Goal: Task Accomplishment & Management: Use online tool/utility

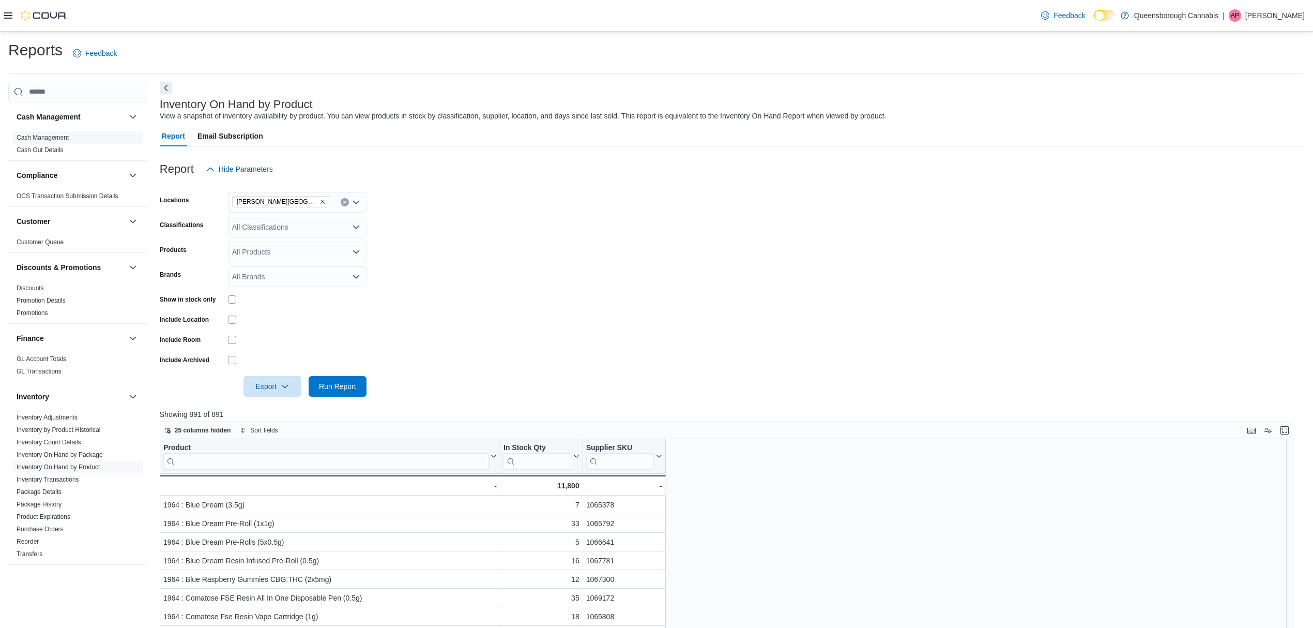
click at [58, 135] on link "Cash Management" at bounding box center [43, 137] width 52 height 7
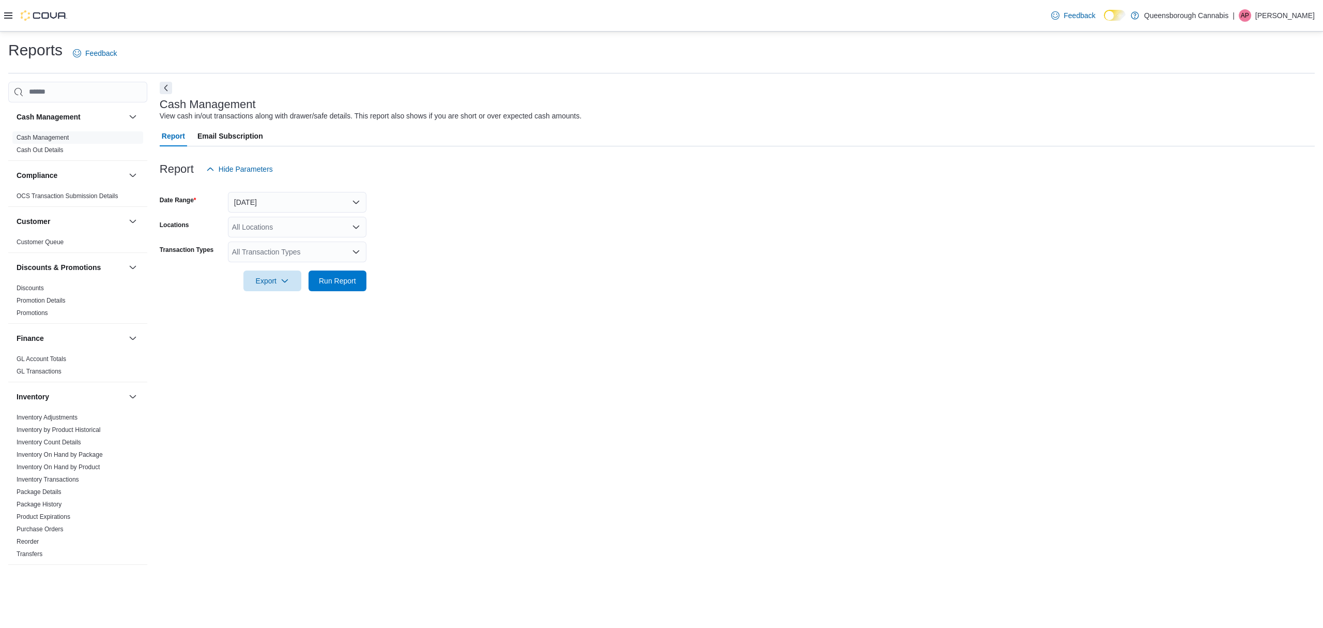
click at [673, 79] on div "Reports Feedback Cash Management Cash Management Cash Out Details Compliance OC…" at bounding box center [661, 306] width 1307 height 533
click at [601, 110] on div "Cash Management View cash in/out transactions along with drawer/safe details. T…" at bounding box center [735, 109] width 1150 height 23
click at [260, 201] on button "Today" at bounding box center [297, 202] width 139 height 21
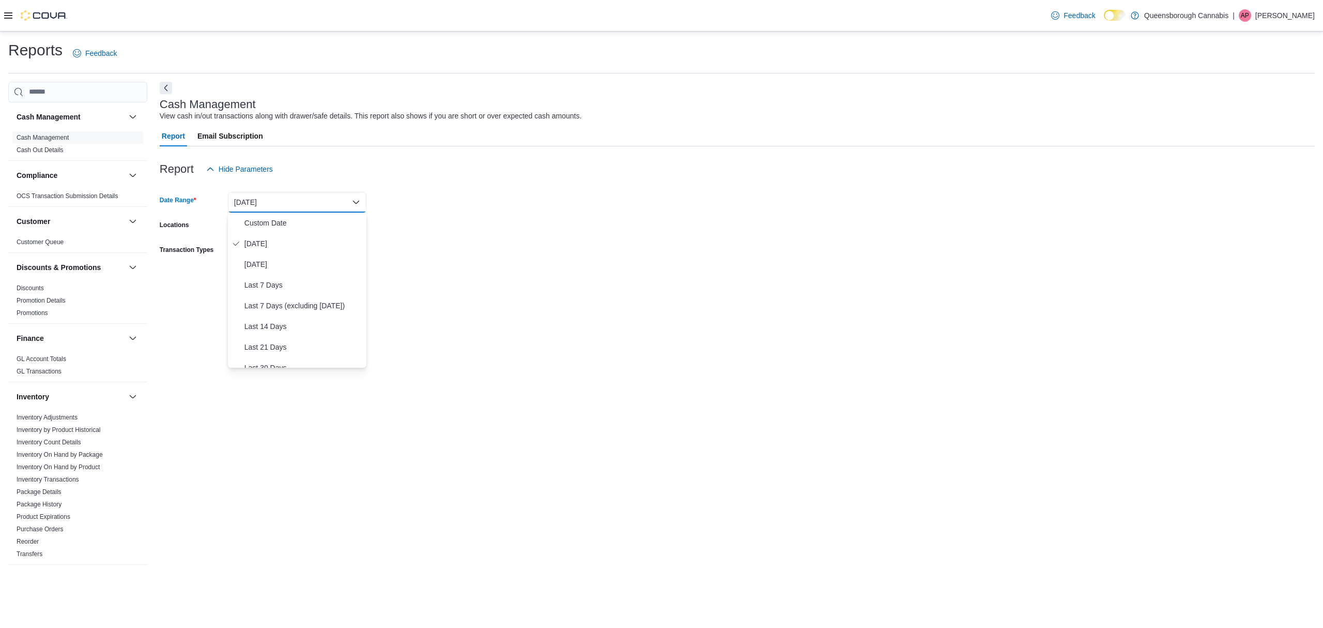
click at [608, 216] on form "Date Range Today Locations All Locations Transaction Types All Transaction Type…" at bounding box center [737, 235] width 1155 height 112
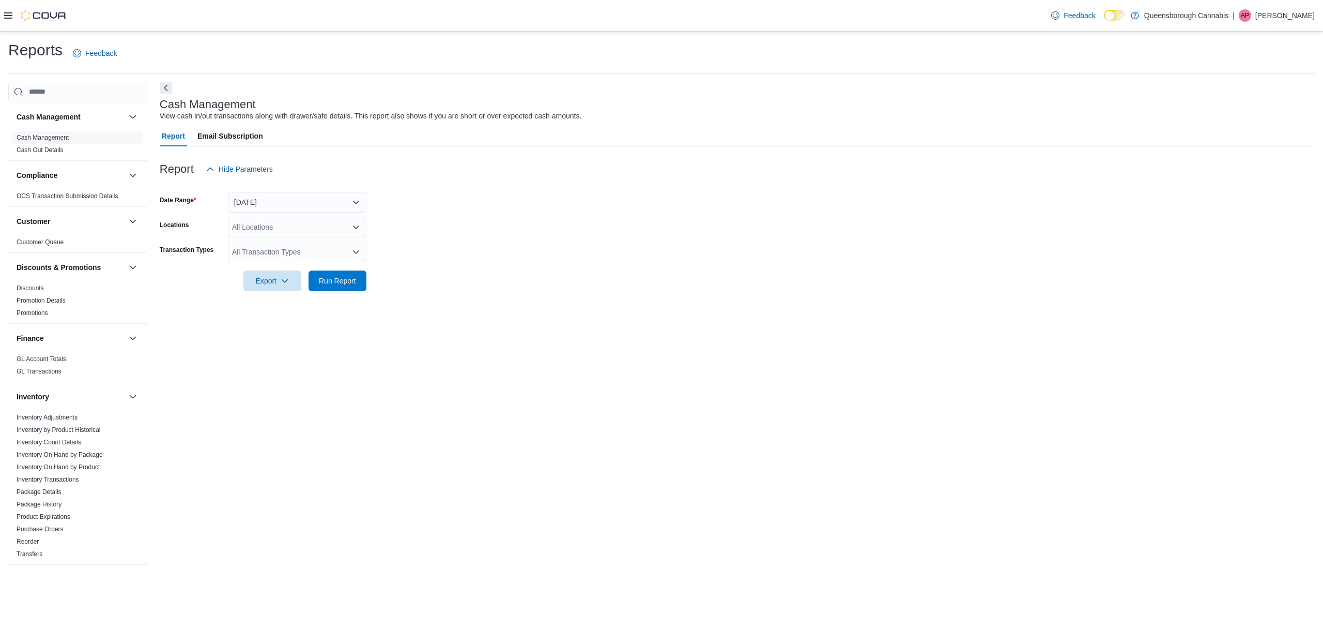
click at [268, 230] on div "All Locations" at bounding box center [297, 227] width 139 height 21
click at [296, 302] on span "[PERSON_NAME][GEOGRAPHIC_DATA]" at bounding box center [317, 304] width 135 height 10
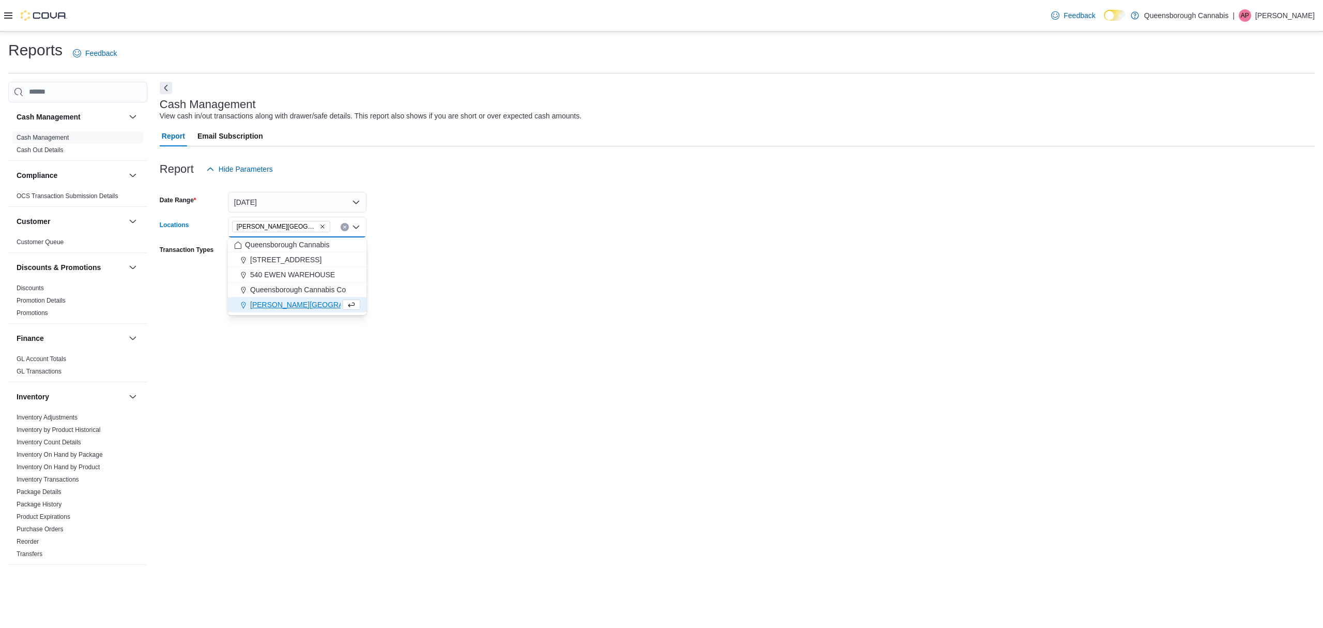
drag, startPoint x: 575, startPoint y: 259, endPoint x: 458, endPoint y: 243, distance: 117.9
click at [575, 258] on form "Date Range Today Locations Scott 72 Centre Combo box. Selected. Scott 72 Centre…" at bounding box center [737, 235] width 1155 height 112
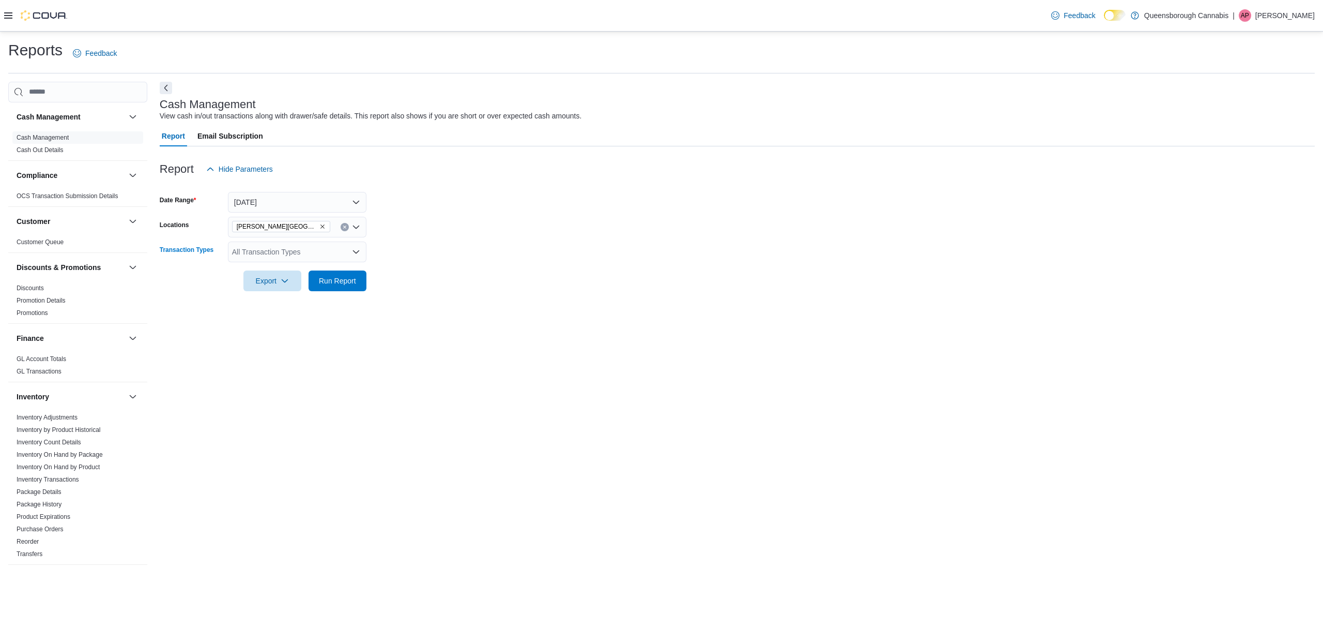
click at [292, 249] on div "All Transaction Types" at bounding box center [297, 251] width 139 height 21
click at [271, 355] on span "Cash Skim" at bounding box center [297, 358] width 126 height 10
click at [476, 293] on div at bounding box center [737, 297] width 1155 height 12
click at [331, 279] on span "Run Report" at bounding box center [337, 280] width 37 height 10
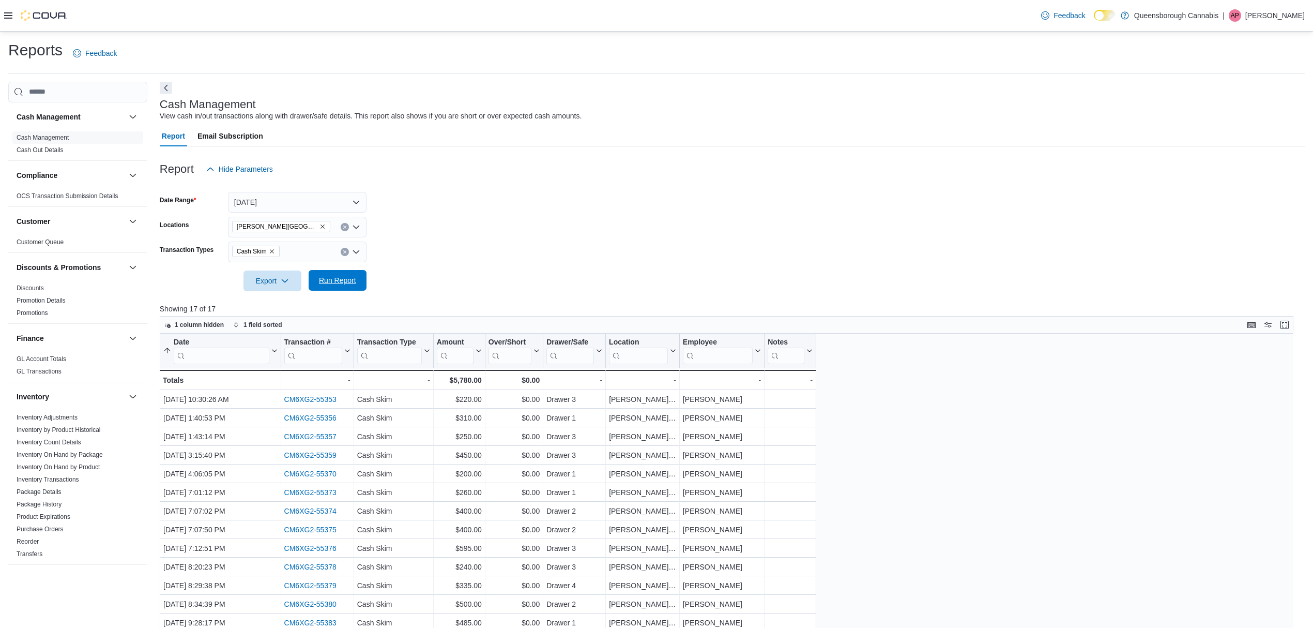
click at [341, 282] on span "Run Report" at bounding box center [337, 280] width 37 height 10
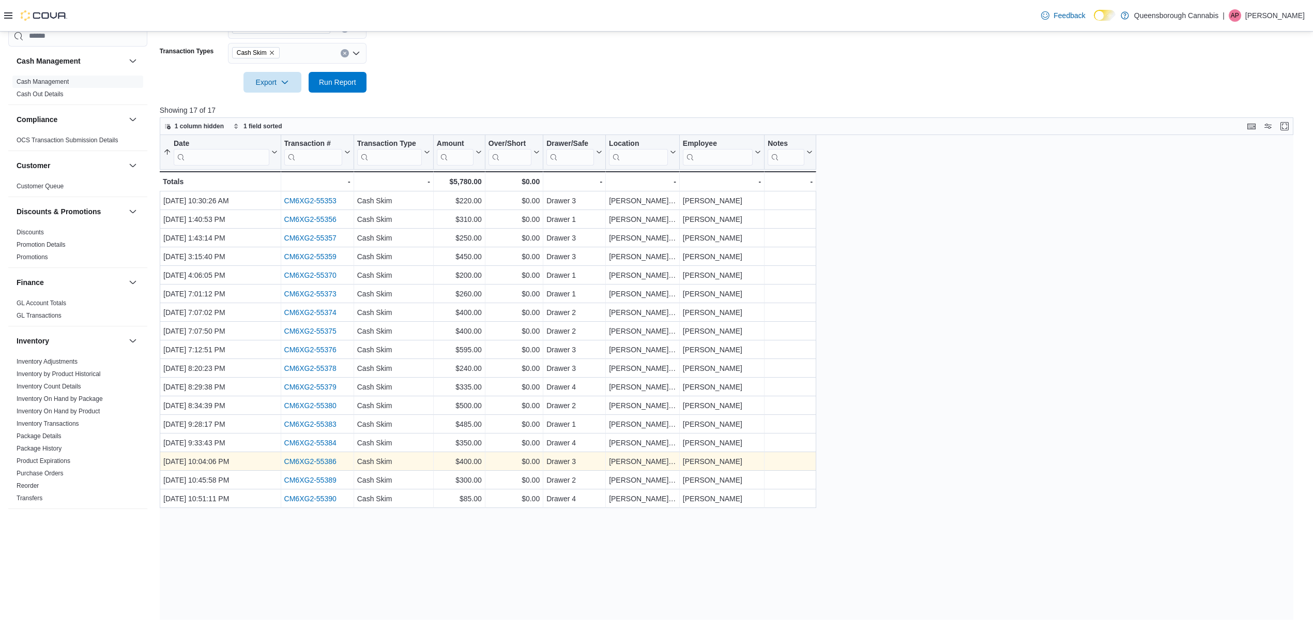
scroll to position [199, 0]
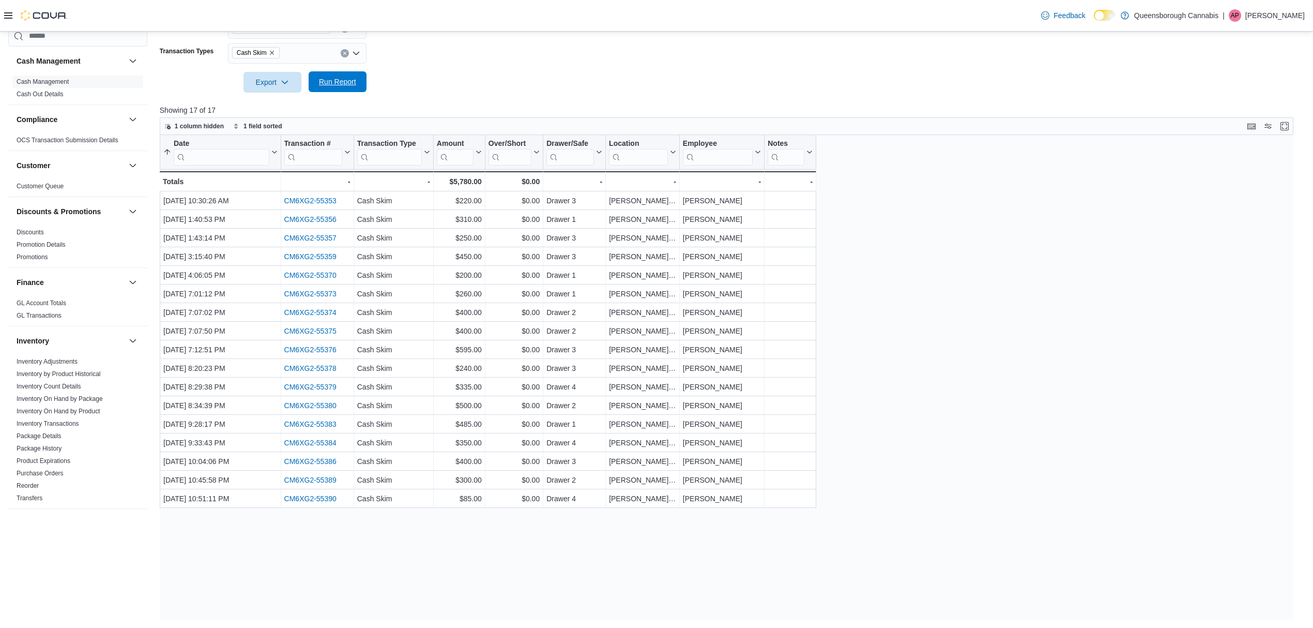
click at [340, 77] on span "Run Report" at bounding box center [337, 82] width 37 height 10
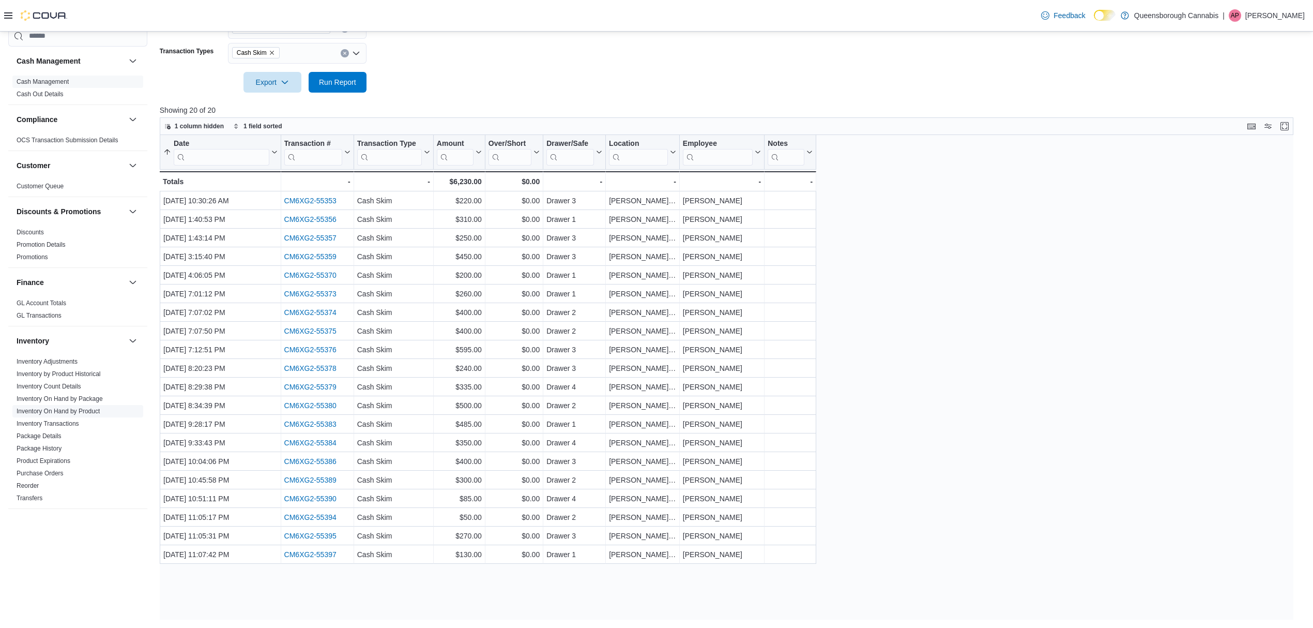
drag, startPoint x: 511, startPoint y: 1, endPoint x: 78, endPoint y: 414, distance: 599.3
click at [520, 50] on form "Date Range Today Locations Scott 72 Centre Transaction Types Cash Skim Export R…" at bounding box center [732, 37] width 1145 height 112
click at [567, 56] on form "Date Range Today Locations Scott 72 Centre Transaction Types Cash Skim Export R…" at bounding box center [732, 37] width 1145 height 112
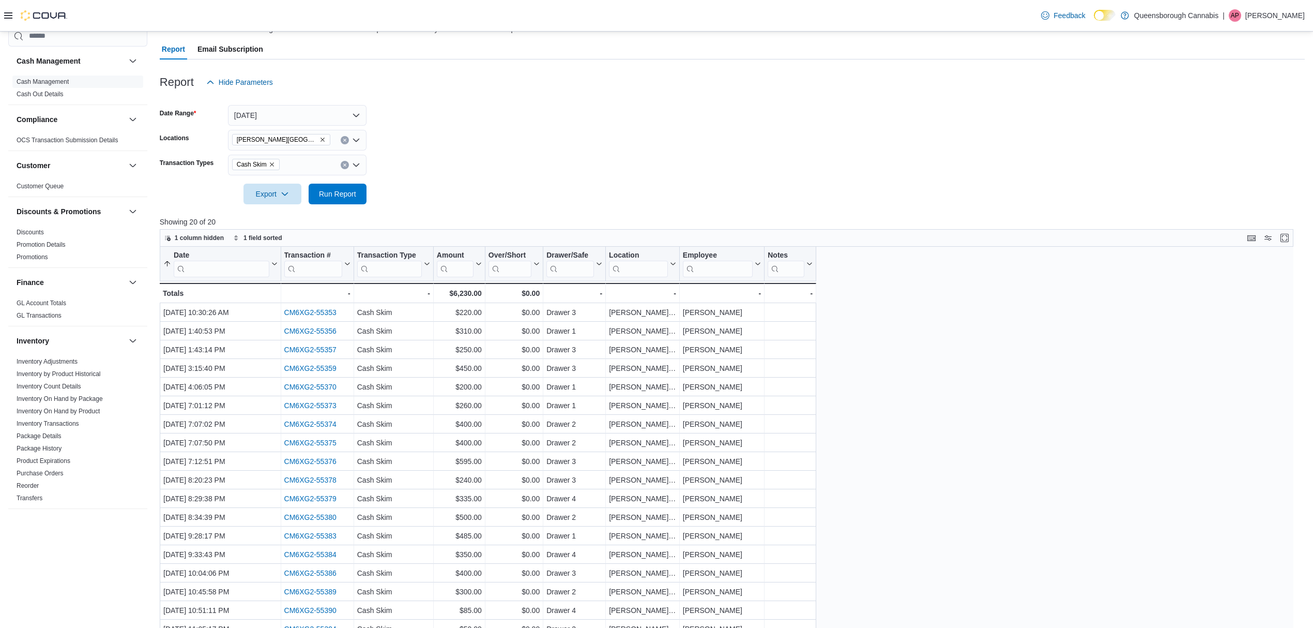
scroll to position [0, 0]
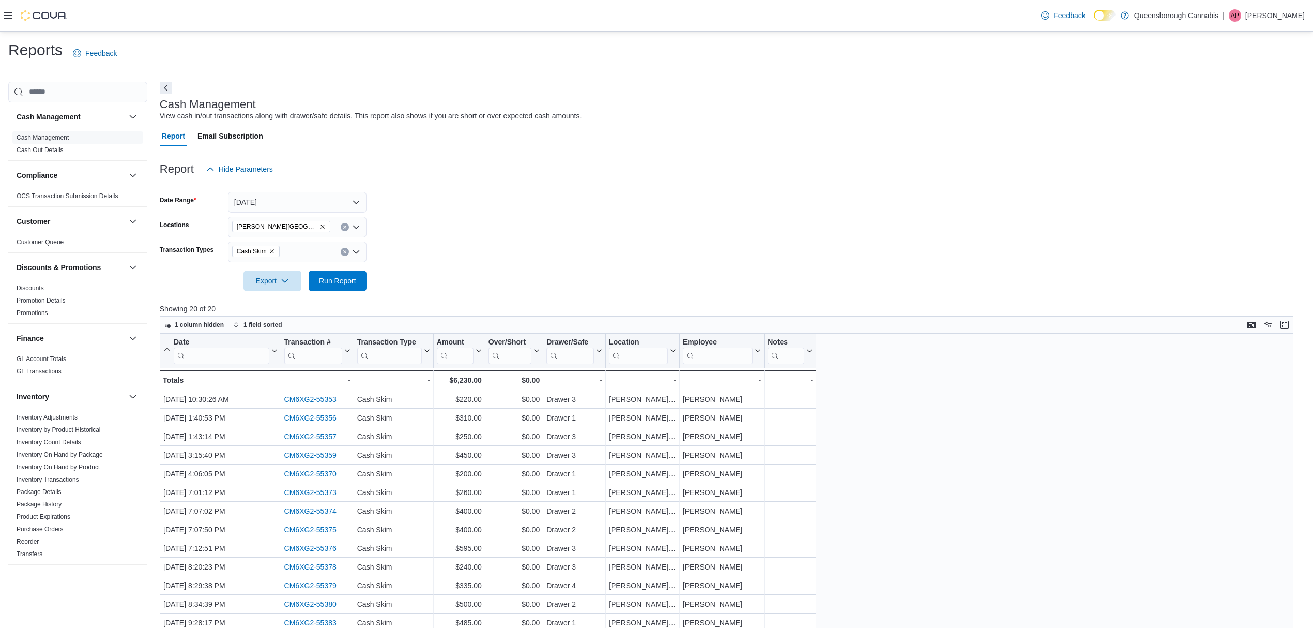
click at [653, 124] on div "Cash Management View cash in/out transactions along with drawer/safe details. T…" at bounding box center [732, 450] width 1145 height 736
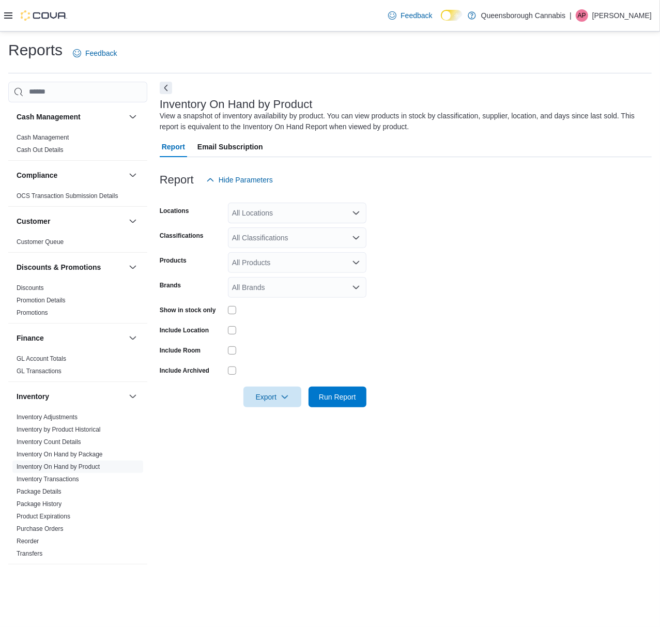
click at [562, 284] on form "Locations All Locations Classifications All Classifications Products All Produc…" at bounding box center [406, 298] width 492 height 217
click at [302, 215] on div "All Locations" at bounding box center [297, 213] width 139 height 21
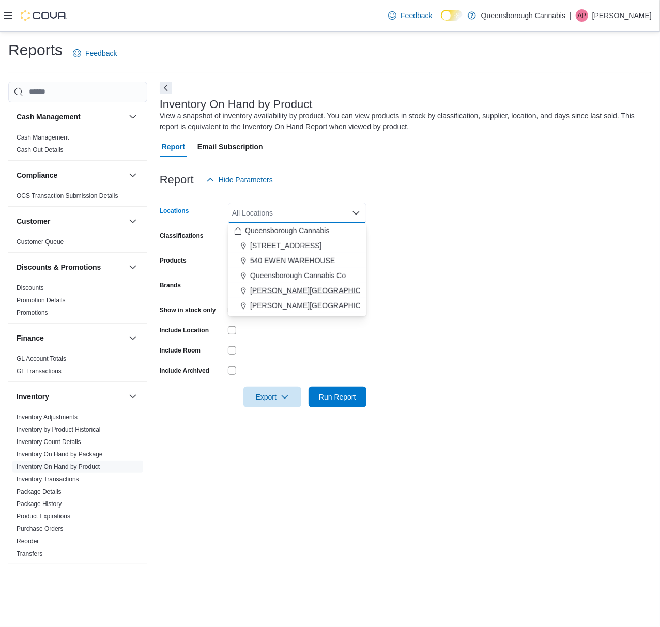
click at [273, 294] on span "[PERSON_NAME][GEOGRAPHIC_DATA]" at bounding box center [317, 290] width 135 height 10
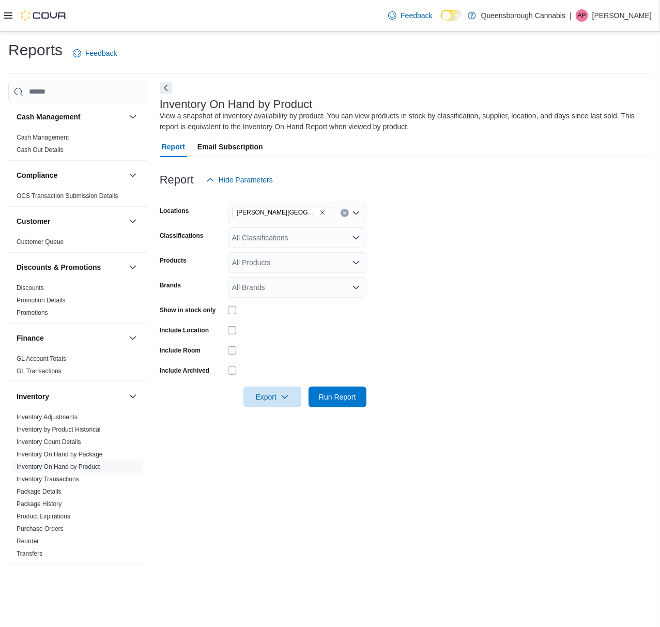
click at [430, 298] on form "Locations [PERSON_NAME] 72 Centre Classifications All Classifications Products …" at bounding box center [406, 298] width 492 height 217
click at [338, 398] on span "Run Report" at bounding box center [337, 396] width 37 height 10
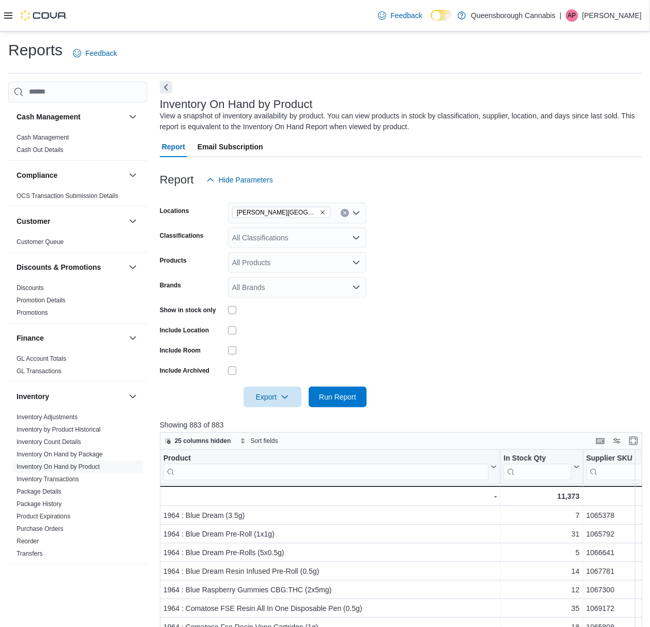
click at [161, 83] on button "Next" at bounding box center [166, 87] width 12 height 12
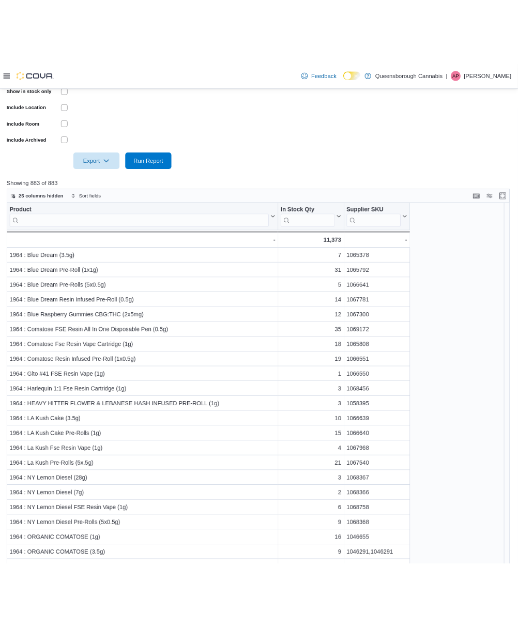
scroll to position [276, 0]
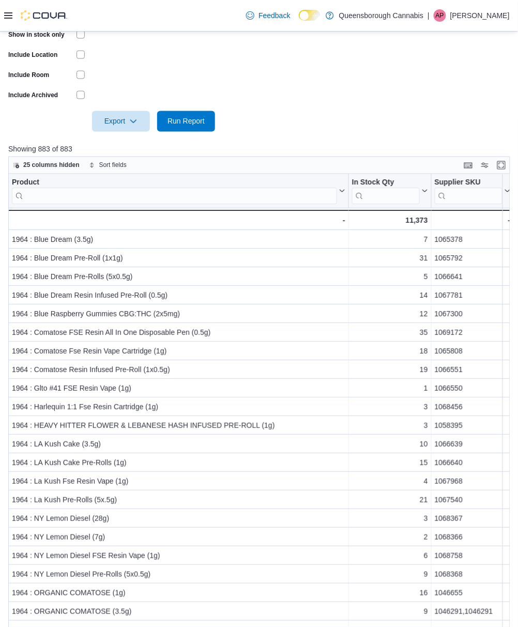
click at [391, 45] on form "Locations [PERSON_NAME] 72 Centre Classifications All Classifications Products …" at bounding box center [258, 23] width 501 height 217
click at [410, 137] on div at bounding box center [258, 138] width 501 height 12
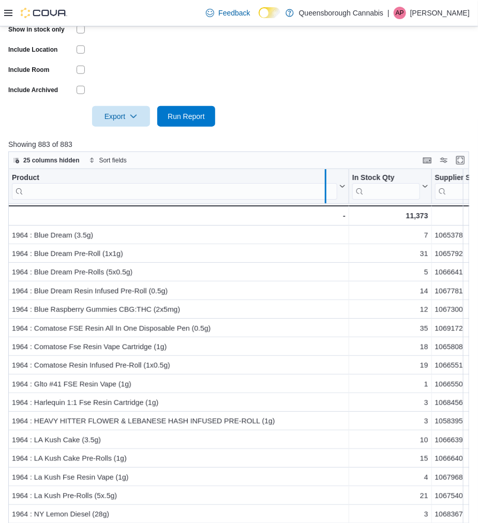
drag, startPoint x: 346, startPoint y: 194, endPoint x: 323, endPoint y: 193, distance: 23.8
click at [323, 193] on div at bounding box center [325, 186] width 8 height 34
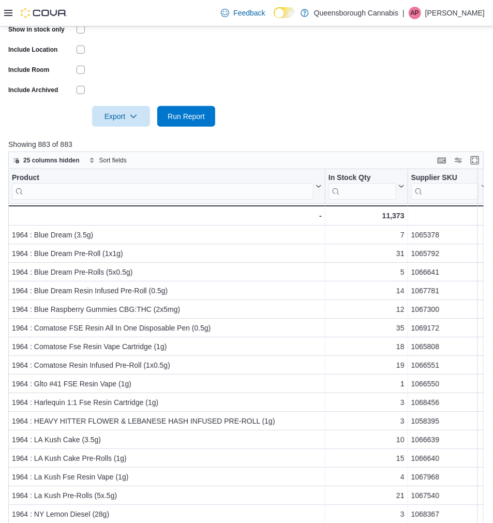
click at [342, 98] on div at bounding box center [246, 102] width 476 height 8
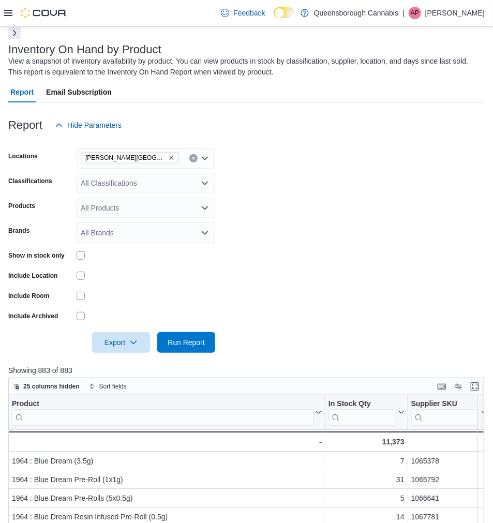
scroll to position [0, 0]
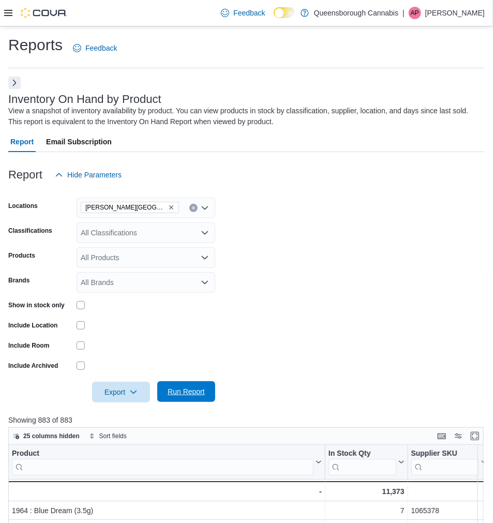
click at [185, 401] on span "Run Report" at bounding box center [185, 391] width 45 height 21
